Goal: Book appointment/travel/reservation

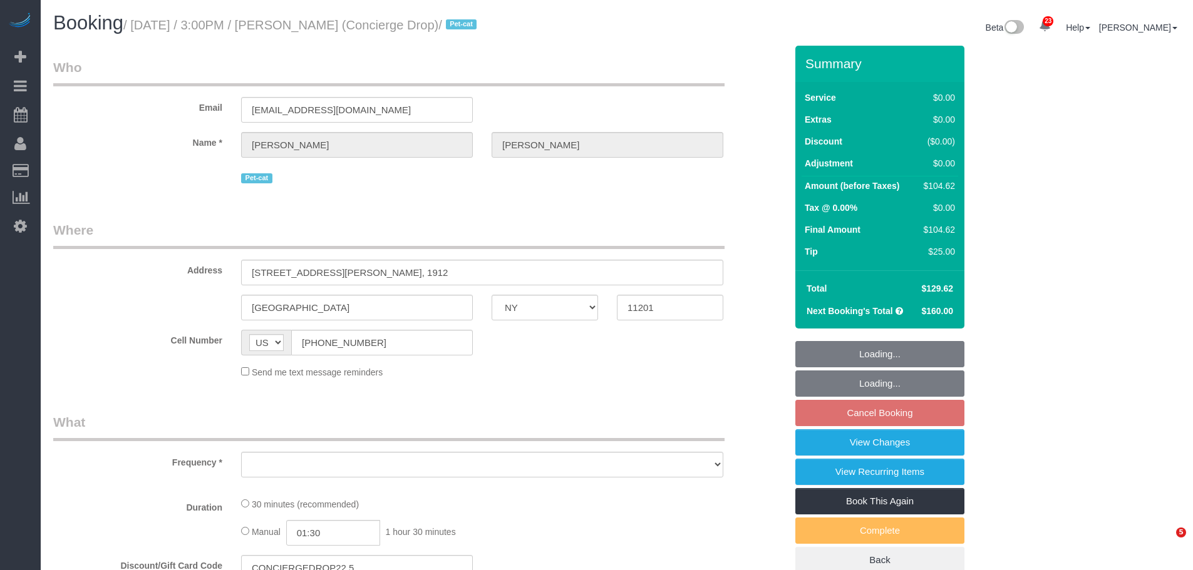
select select "NY"
select select "number:89"
select select "number:90"
select select "number:15"
select select "number:5"
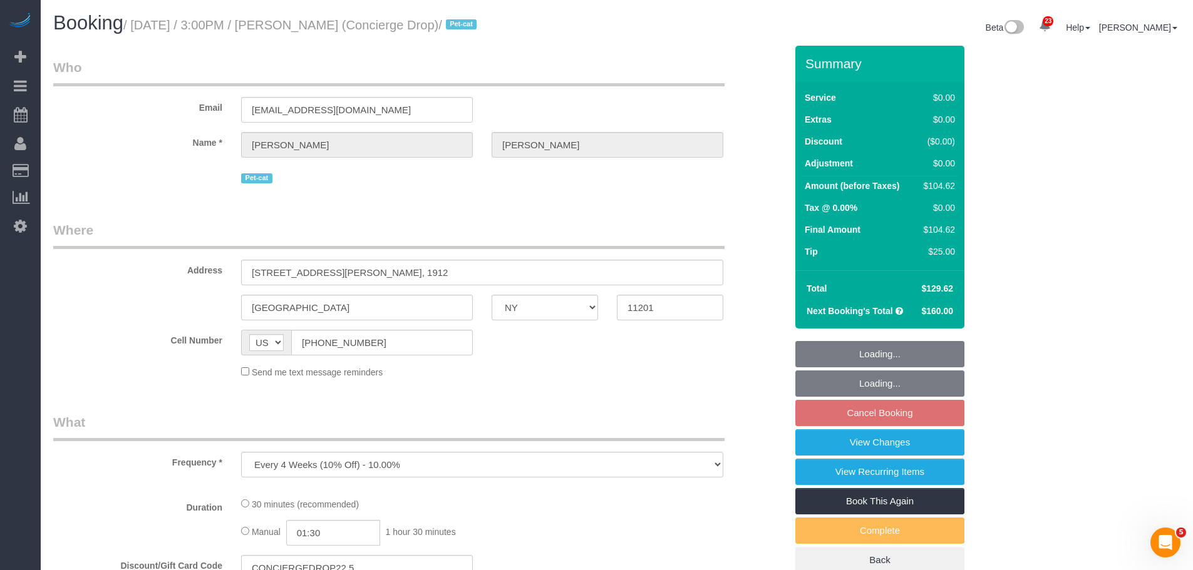
select select "object:884"
select select "spot5"
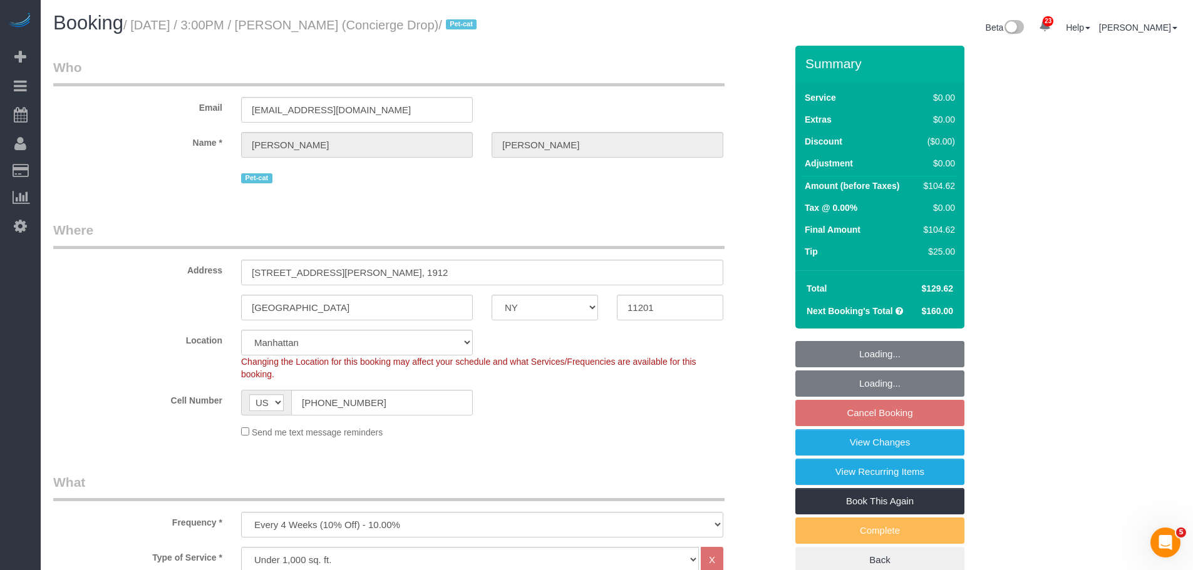
select select "string:stripe-pm_1RaQn24VGloSiKo7zeOF73Wj"
select select "object:1518"
select select "spot62"
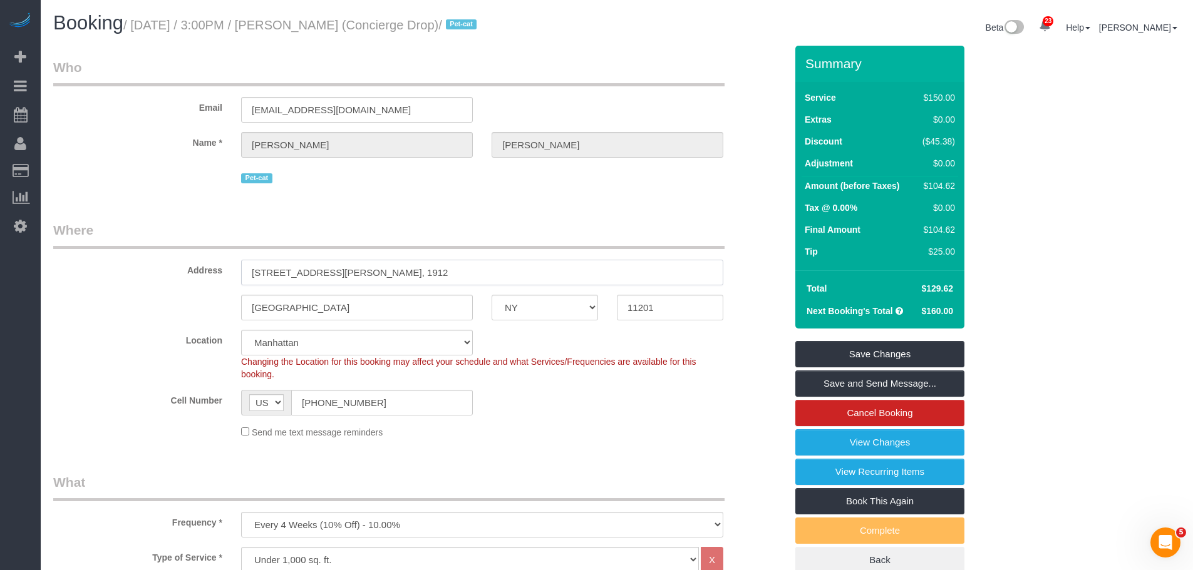
click at [315, 265] on input "[STREET_ADDRESS][PERSON_NAME], 1912" at bounding box center [482, 273] width 482 height 26
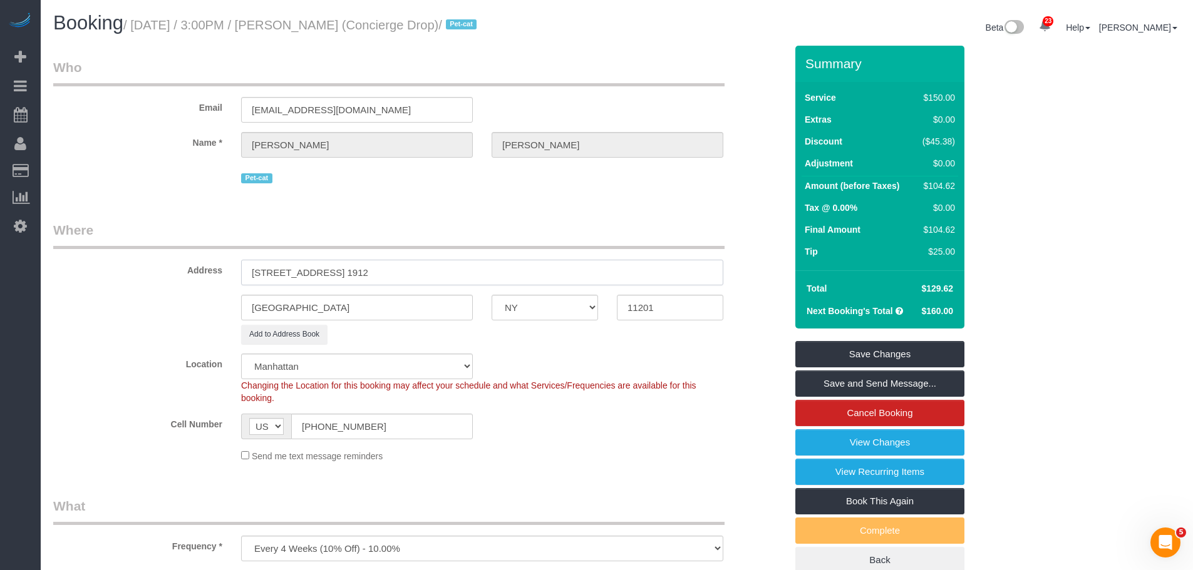
type input "[STREET_ADDRESS] 1912"
click at [480, 243] on legend "Where" at bounding box center [388, 235] width 671 height 28
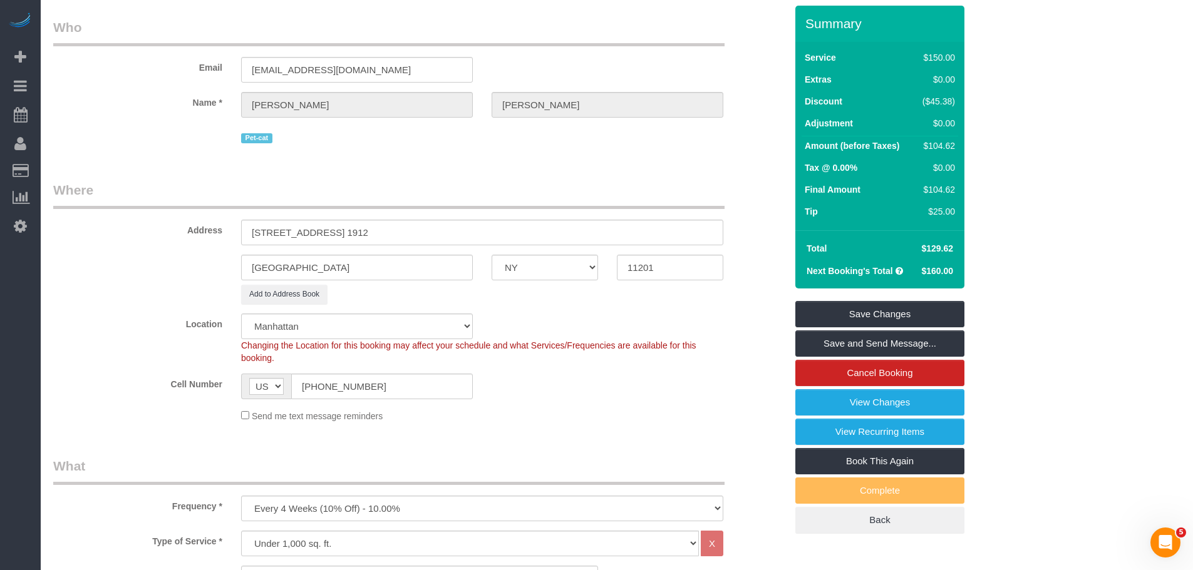
scroll to position [188, 0]
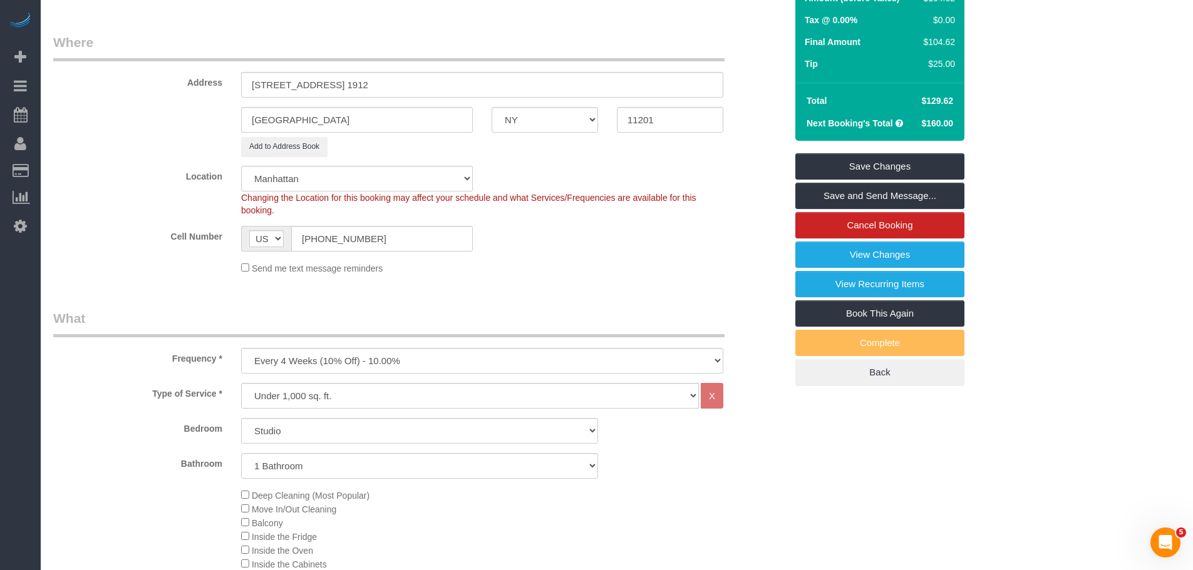
select select "6"
select select "object:2455"
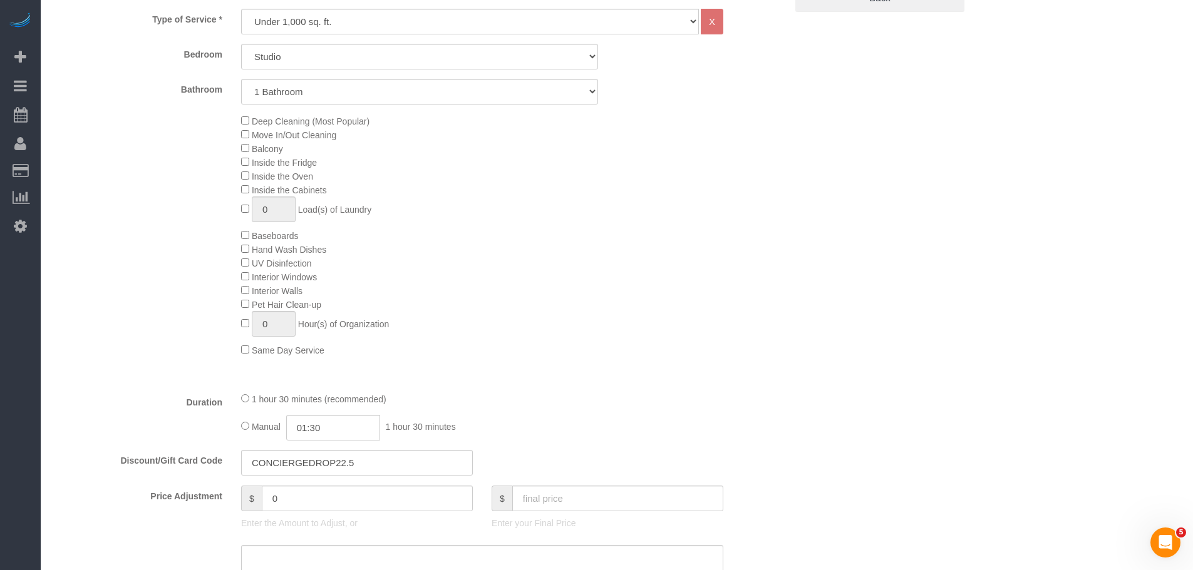
select select "spot122"
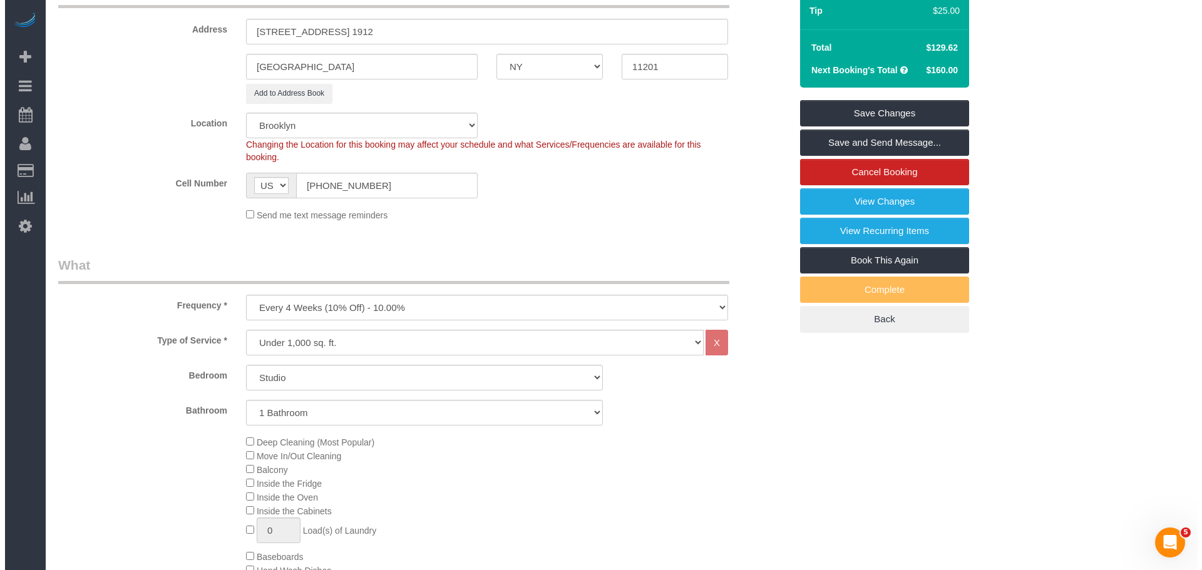
scroll to position [63, 0]
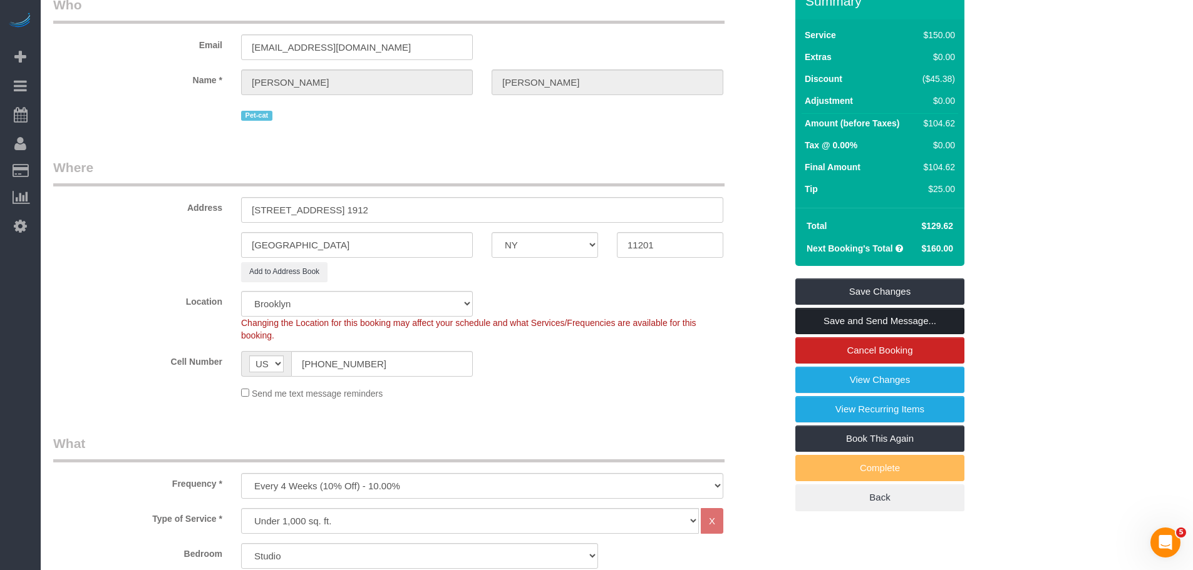
click at [852, 318] on link "Save and Send Message..." at bounding box center [879, 321] width 169 height 26
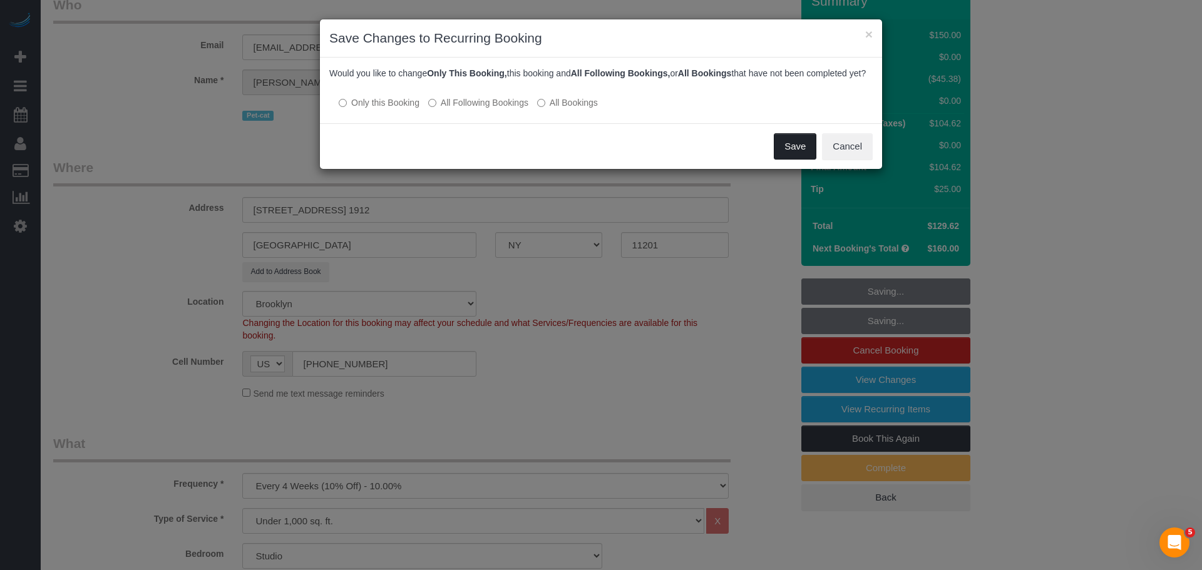
click at [790, 160] on button "Save" at bounding box center [795, 146] width 43 height 26
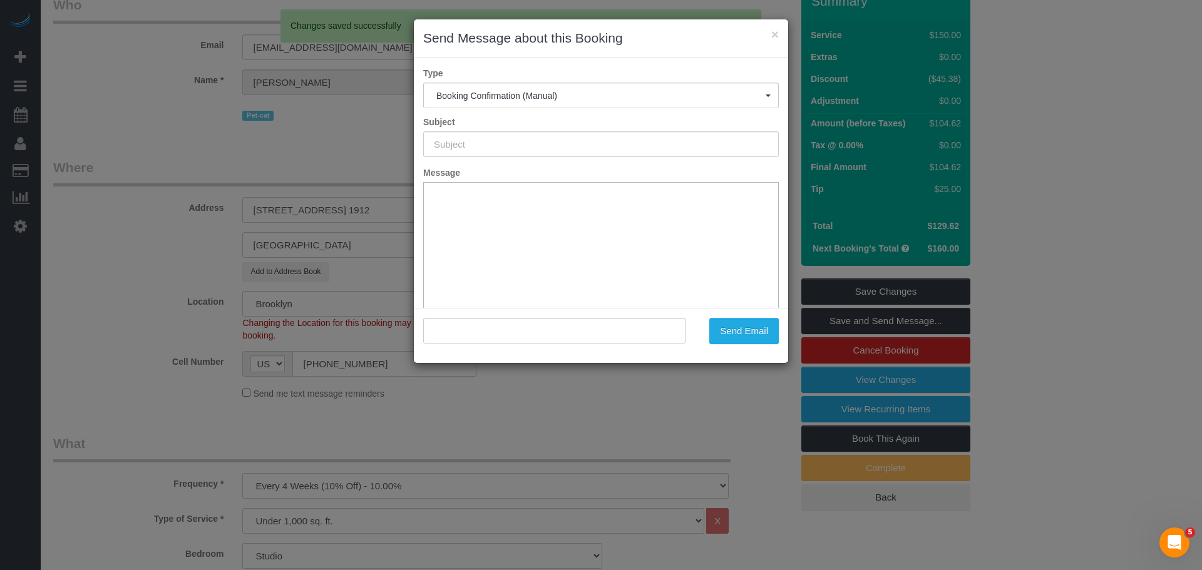
type input "Cleaning Confirmed for [DATE] 3:00pm"
type input ""[PERSON_NAME]" <[EMAIL_ADDRESS][DOMAIN_NAME]>"
drag, startPoint x: 686, startPoint y: 147, endPoint x: 294, endPoint y: 163, distance: 392.9
click at [294, 163] on div "× Send Message about this Booking Type Booking Confirmation (Manual) Booking Co…" at bounding box center [601, 285] width 1202 height 570
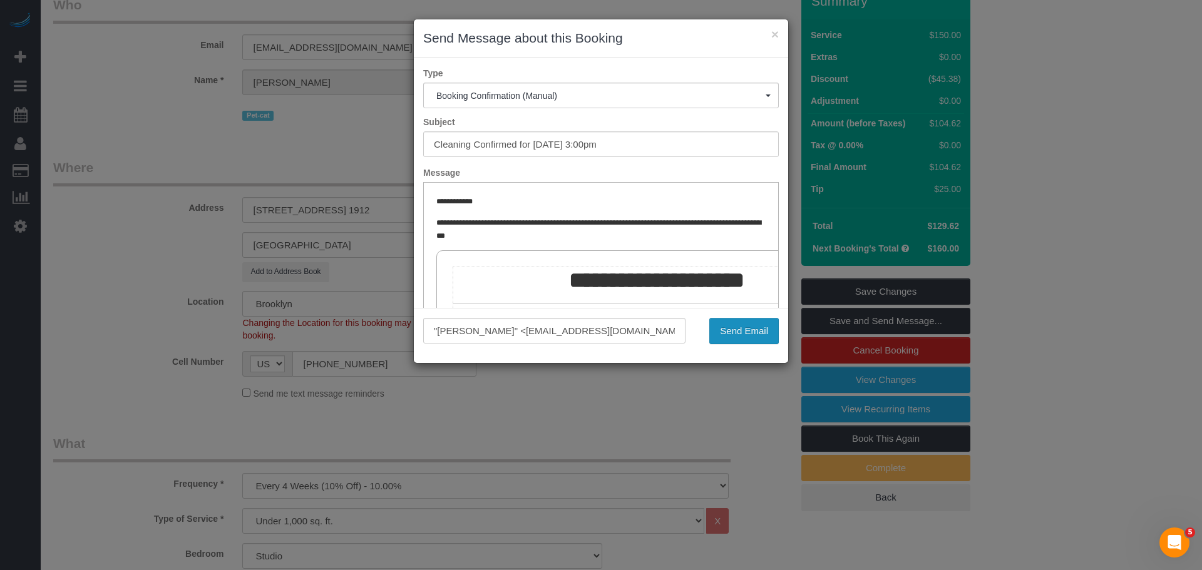
click at [732, 330] on button "Send Email" at bounding box center [744, 331] width 70 height 26
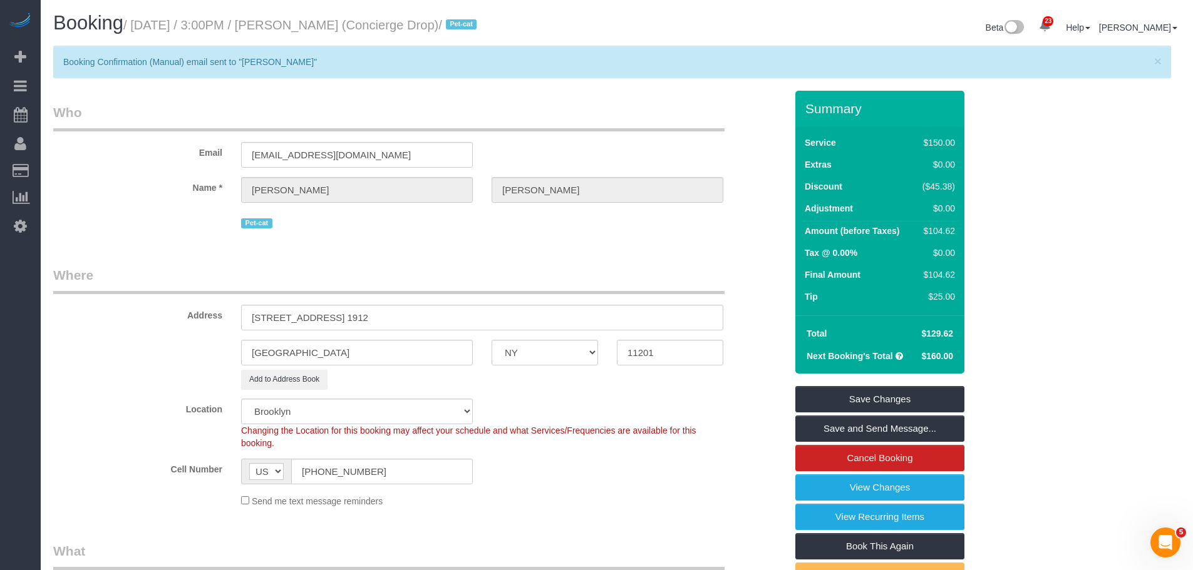
click at [1029, 134] on div "Summary Service $150.00 Extras $0.00 Discount ($45.38) Adjustment $0.00 Amount …" at bounding box center [927, 367] width 282 height 553
click at [904, 46] on div "× Booking Confirmation (Manual) email sent to "[PERSON_NAME]"" at bounding box center [612, 62] width 1118 height 33
click at [1048, 163] on div "Summary Service $150.00 Extras $0.00 Discount ($45.38) Adjustment $0.00 Amount …" at bounding box center [927, 367] width 282 height 553
